Goal: Task Accomplishment & Management: Manage account settings

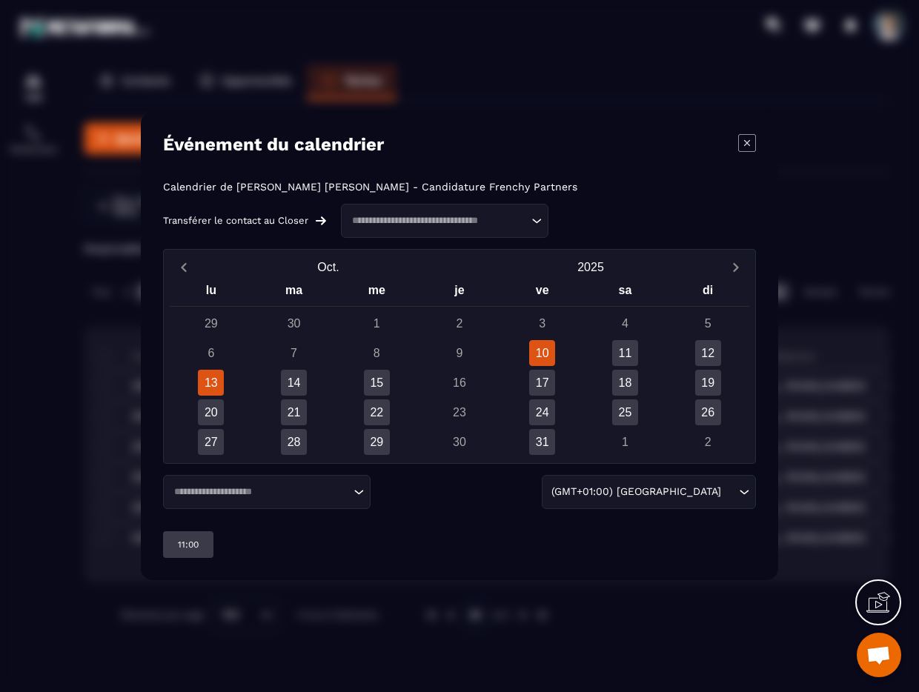
click at [210, 381] on div "13" at bounding box center [211, 383] width 26 height 26
click at [304, 385] on div "14" at bounding box center [294, 383] width 26 height 26
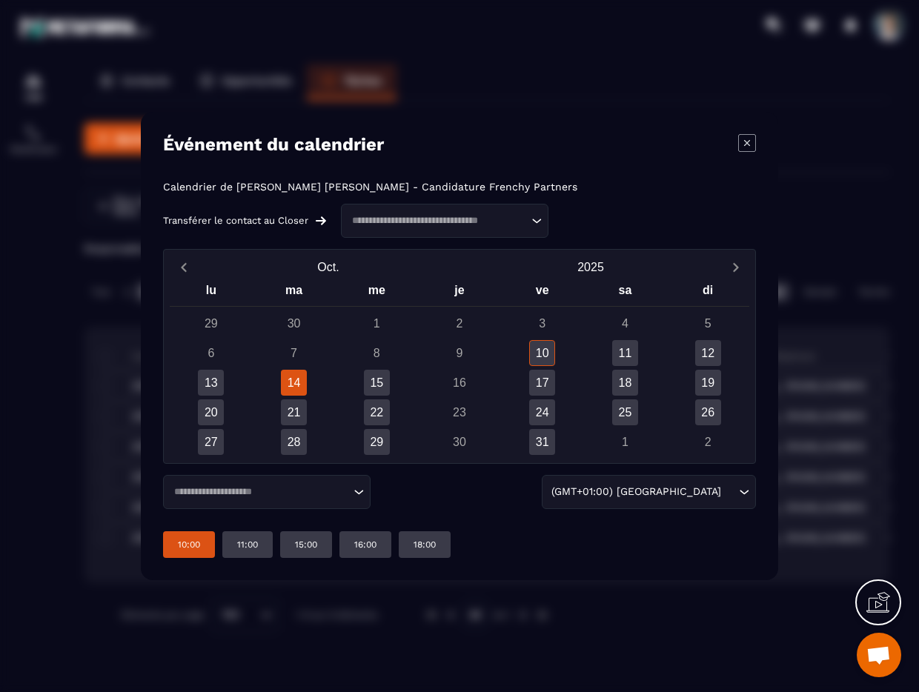
click at [199, 542] on p "10:00" at bounding box center [189, 545] width 22 height 12
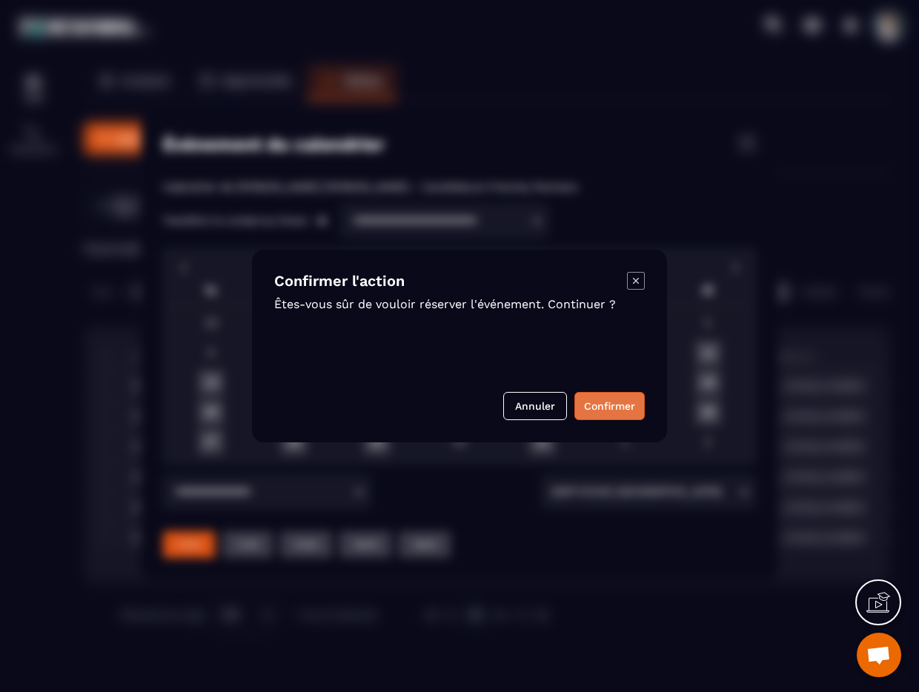
click at [606, 406] on button "Confirmer" at bounding box center [609, 406] width 70 height 28
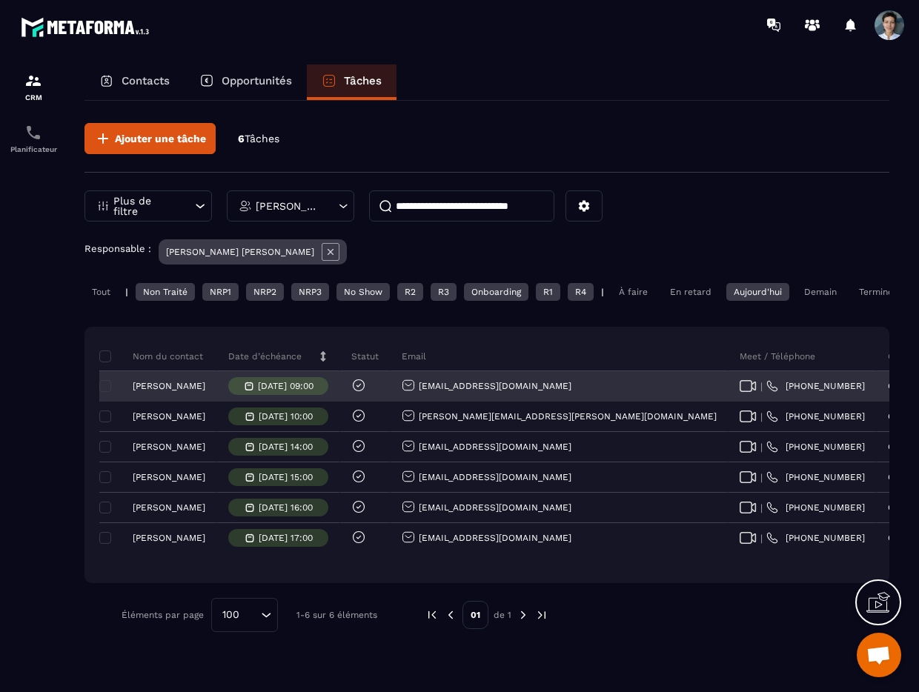
click at [296, 391] on p "[DATE] 09:00" at bounding box center [286, 386] width 56 height 10
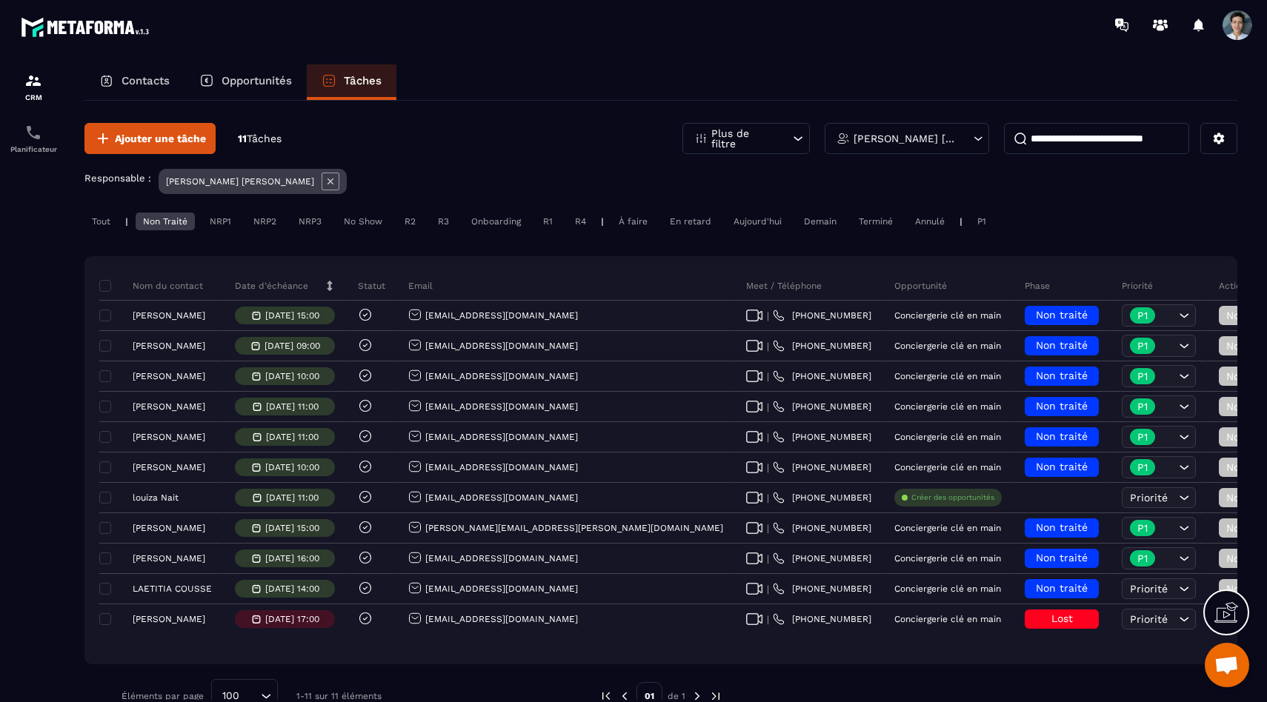
click at [403, 223] on div "R2" at bounding box center [410, 222] width 26 height 18
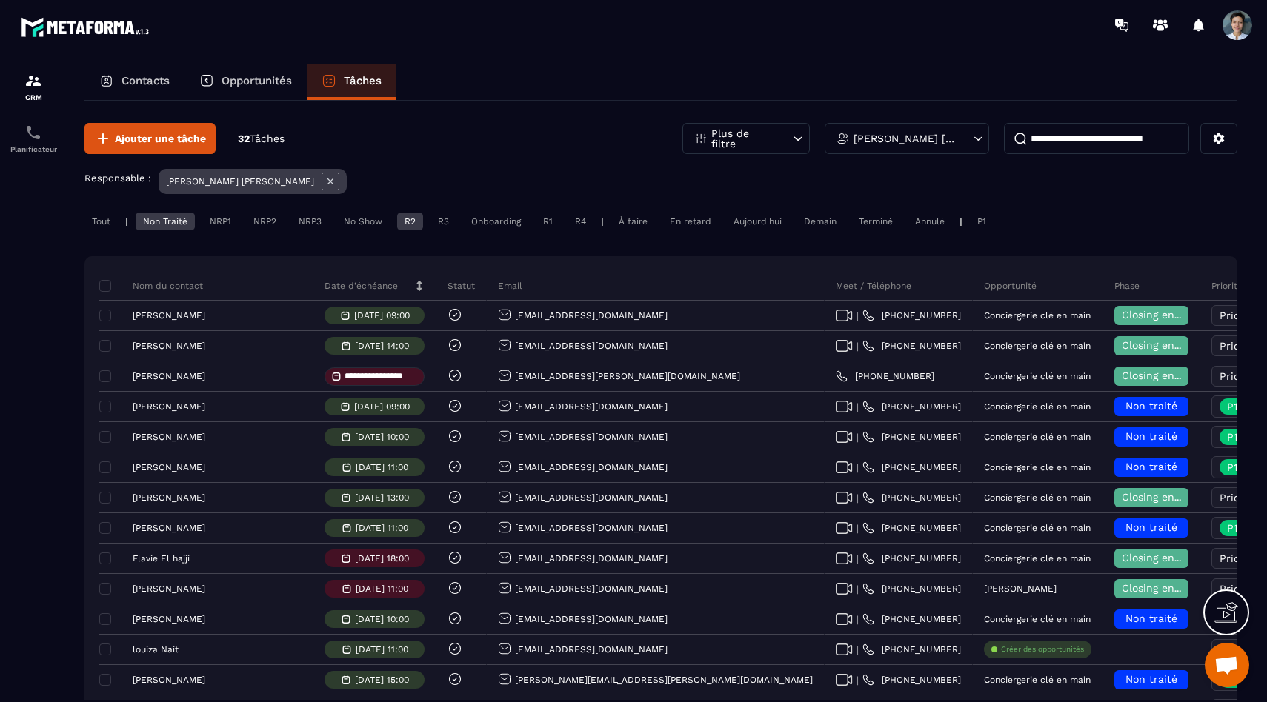
click at [184, 230] on div "Tout | Non Traité NRP1 NRP2 NRP3 No Show R2 R3 Onboarding R1 R4 | À faire En re…" at bounding box center [660, 223] width 1153 height 21
click at [182, 227] on div "Non Traité" at bounding box center [165, 222] width 59 height 18
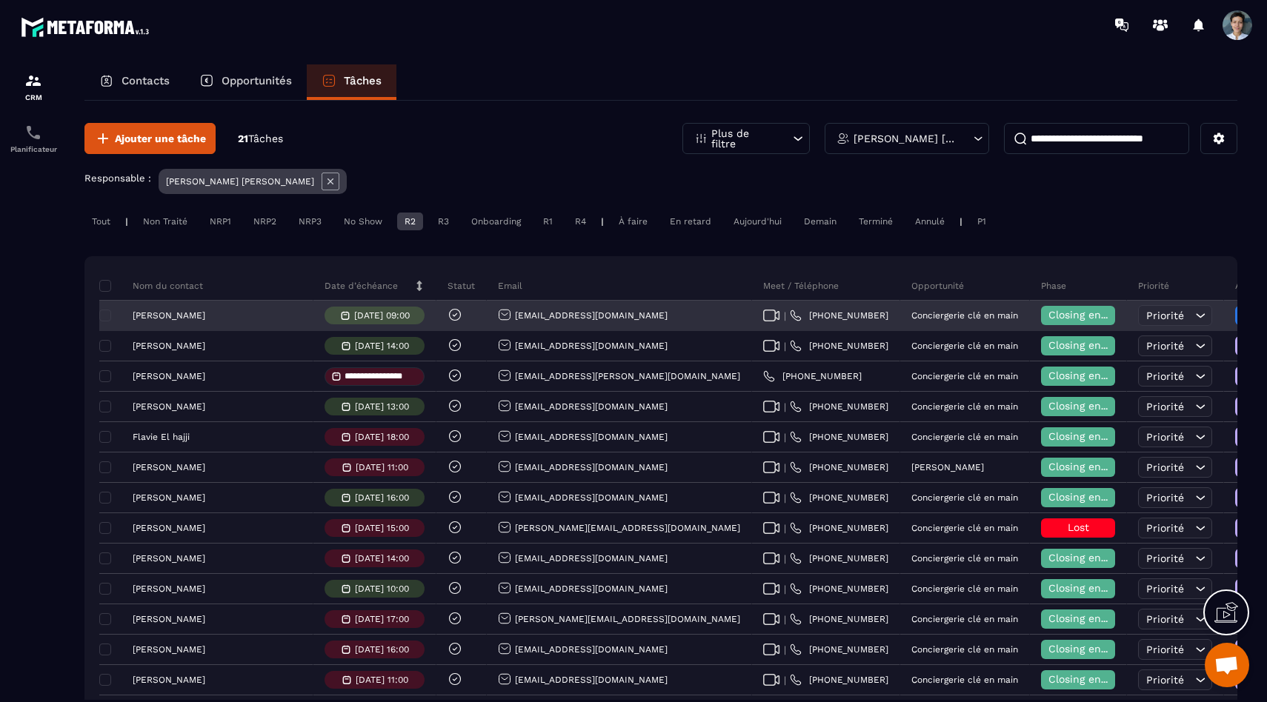
click at [182, 310] on div "[PERSON_NAME]" at bounding box center [206, 316] width 214 height 30
click at [184, 317] on p "[PERSON_NAME]" at bounding box center [169, 315] width 73 height 10
